Goal: Find specific page/section

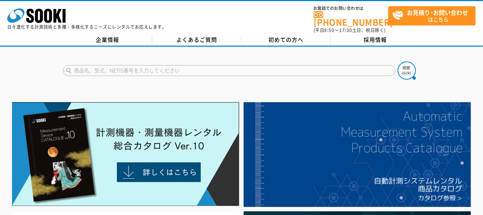
click at [224, 65] on input "text" at bounding box center [229, 70] width 332 height 11
click at [233, 65] on input "text" at bounding box center [229, 70] width 332 height 11
paste input "ｇ"
click at [231, 65] on input "ｇ" at bounding box center [229, 70] width 332 height 11
type input "GX2001"
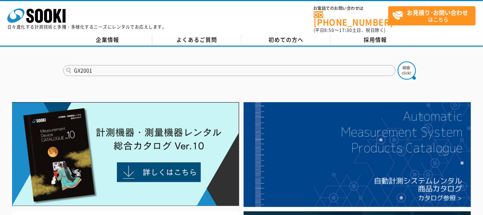
click at [397, 62] on button at bounding box center [406, 71] width 18 height 18
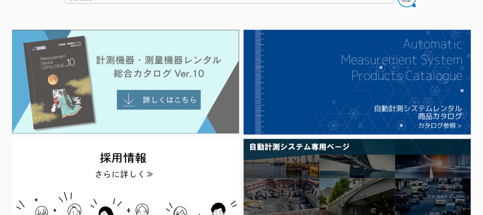
scroll to position [36, 0]
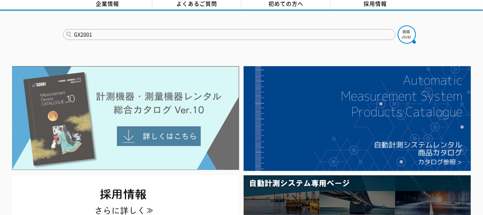
click at [182, 120] on img at bounding box center [125, 118] width 227 height 104
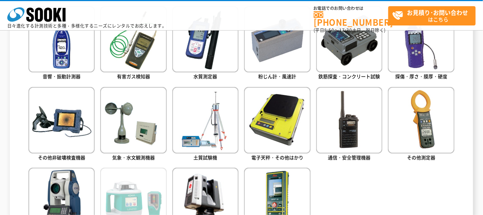
scroll to position [291, 0]
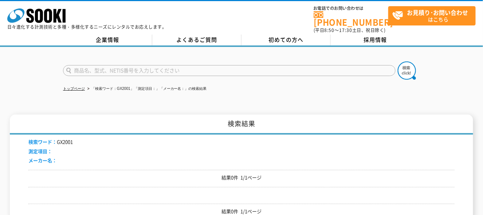
click at [100, 65] on input "text" at bounding box center [229, 70] width 332 height 11
click at [103, 65] on input "text" at bounding box center [229, 70] width 332 height 11
type input "GX2009"
click at [397, 62] on button at bounding box center [406, 71] width 18 height 18
click at [152, 65] on input "text" at bounding box center [229, 70] width 332 height 11
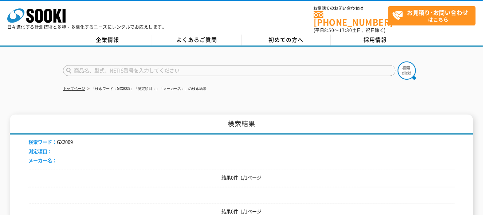
paste input "GX-2001/2009用吸引ポンプ"
type input "GX-2001/2009用吸引ポンプ"
click at [397, 62] on button at bounding box center [406, 71] width 18 height 18
drag, startPoint x: 117, startPoint y: 91, endPoint x: 123, endPoint y: 98, distance: 9.0
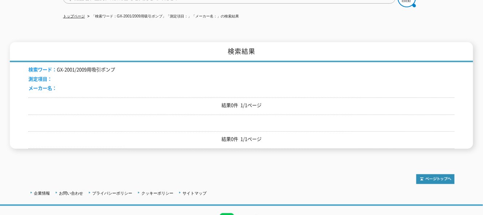
click at [168, 75] on div "検索ワード： GX-2001/2009用吸引ポンプ 測定項目： メーカー名：" at bounding box center [241, 79] width 426 height 35
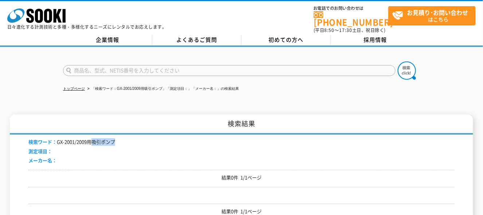
drag, startPoint x: 94, startPoint y: 139, endPoint x: 118, endPoint y: 135, distance: 25.1
click at [118, 135] on div "検索ワード： GX-2001/2009用吸引ポンプ 測定項目： メーカー名：" at bounding box center [241, 152] width 426 height 35
copy li "吸引ポンプ"
click at [133, 65] on input "text" at bounding box center [229, 70] width 332 height 11
paste input "吸引ポンプ"
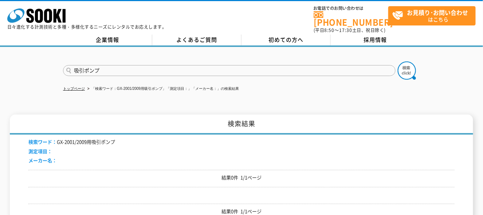
type input "吸引ポンプ"
click at [397, 62] on button at bounding box center [406, 71] width 18 height 18
drag, startPoint x: 124, startPoint y: 98, endPoint x: 121, endPoint y: 94, distance: 4.9
click at [178, 90] on ul "トップページ 「検索ワード：吸引ポンプ」「測定項目：」「メーカー名：」の検索結果" at bounding box center [241, 89] width 357 height 15
drag, startPoint x: 78, startPoint y: 68, endPoint x: 76, endPoint y: 87, distance: 19.4
